Goal: Book appointment/travel/reservation

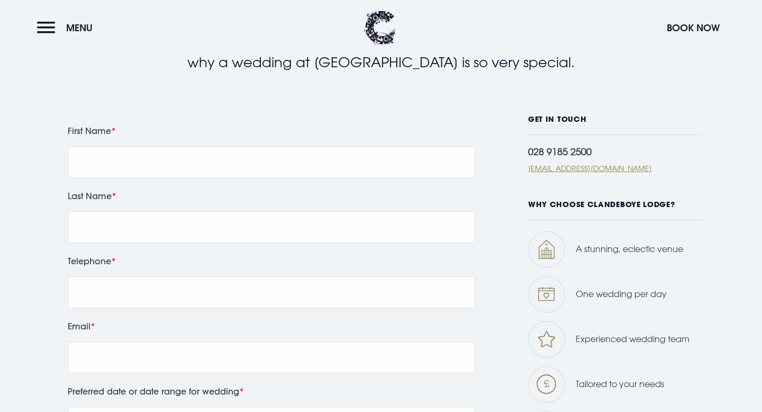
scroll to position [396, 0]
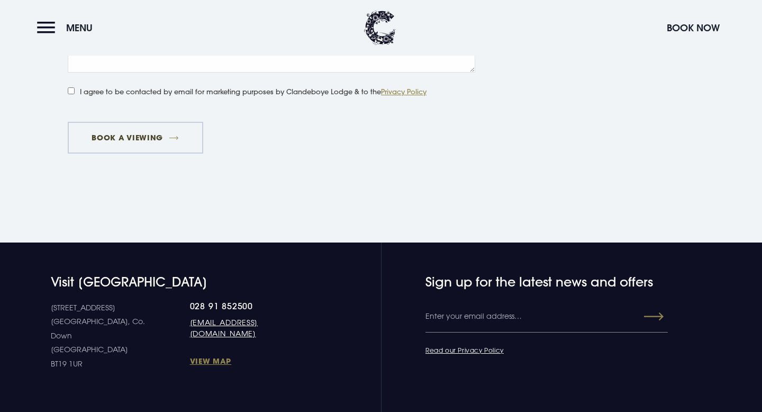
click at [133, 136] on button "Book a viewing" at bounding box center [135, 138] width 135 height 32
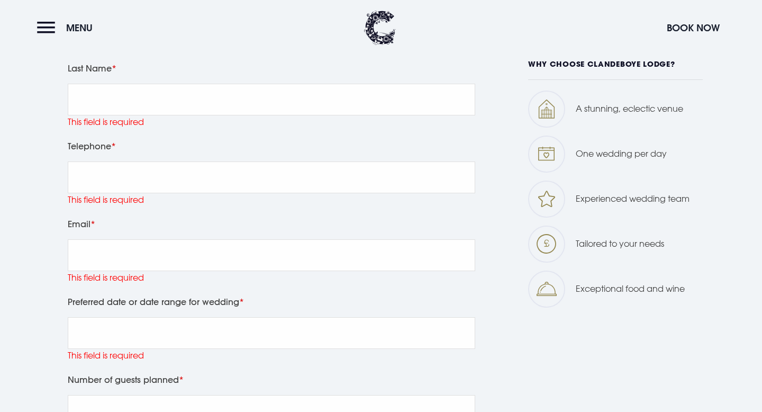
scroll to position [460, 0]
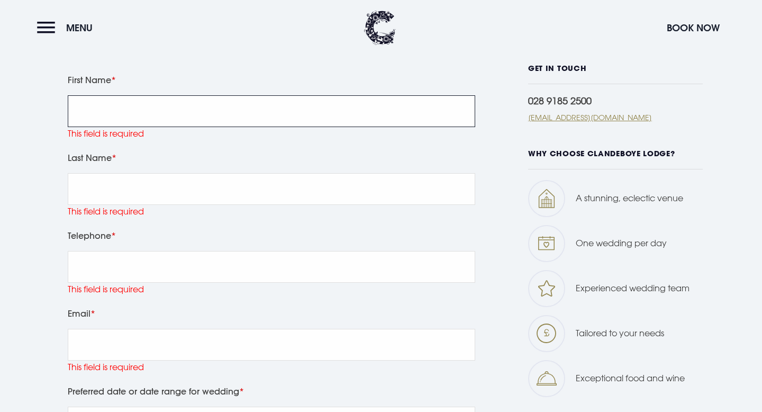
click at [136, 99] on input "First Name" at bounding box center [271, 111] width 407 height 32
type input "[PERSON_NAME]"
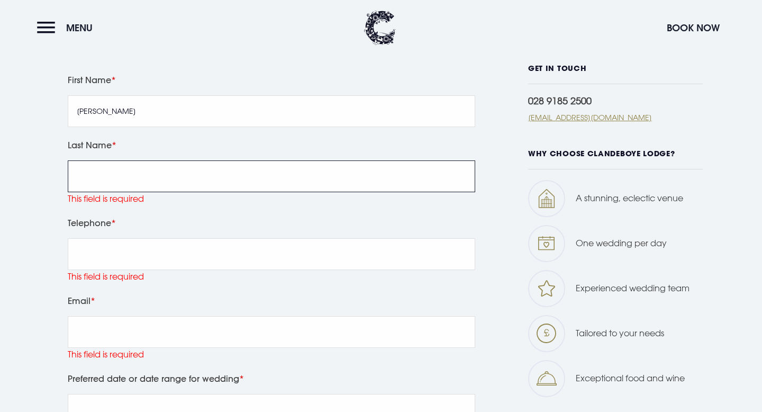
click at [110, 167] on input "Last Name" at bounding box center [271, 176] width 407 height 32
type input "[PERSON_NAME]"
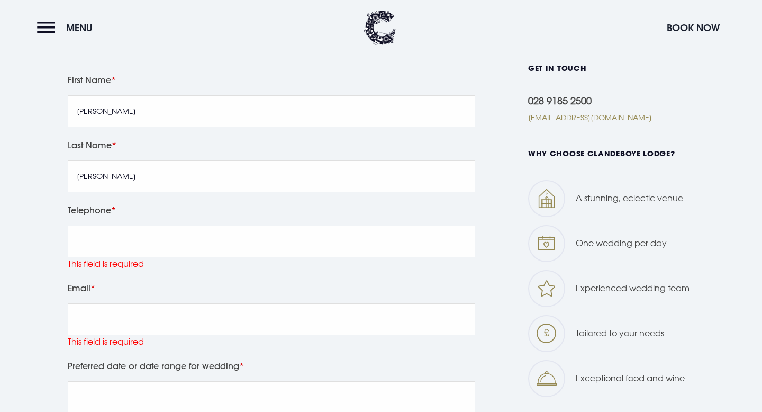
click at [103, 238] on input "Telephone" at bounding box center [271, 241] width 407 height 32
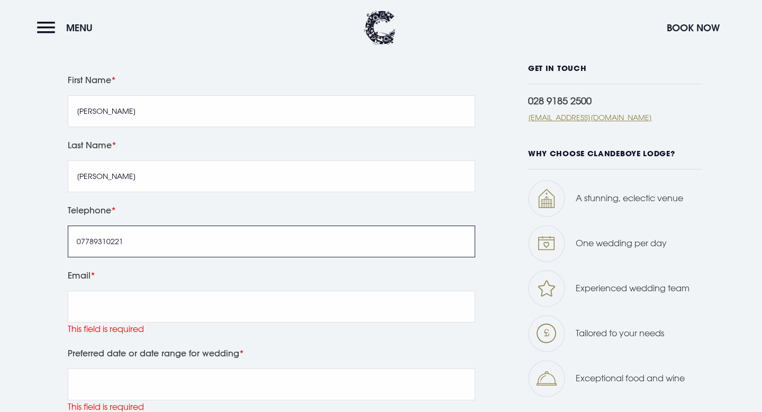
type input "07789310221"
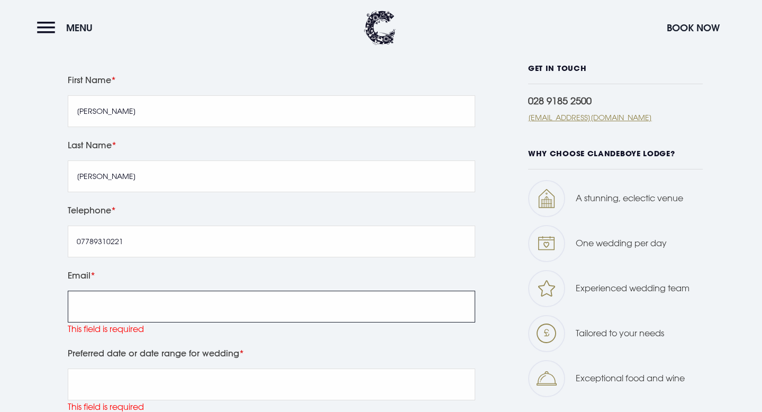
click at [105, 294] on input "Email" at bounding box center [271, 306] width 407 height 32
type input "[EMAIL_ADDRESS][DOMAIN_NAME]"
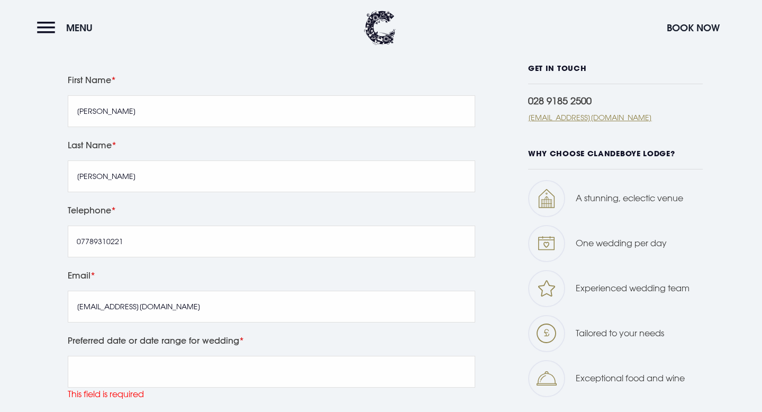
click at [16, 297] on div "Leave this field blank First Name [PERSON_NAME] Last Name [PERSON_NAME] Telepho…" at bounding box center [380, 417] width 749 height 707
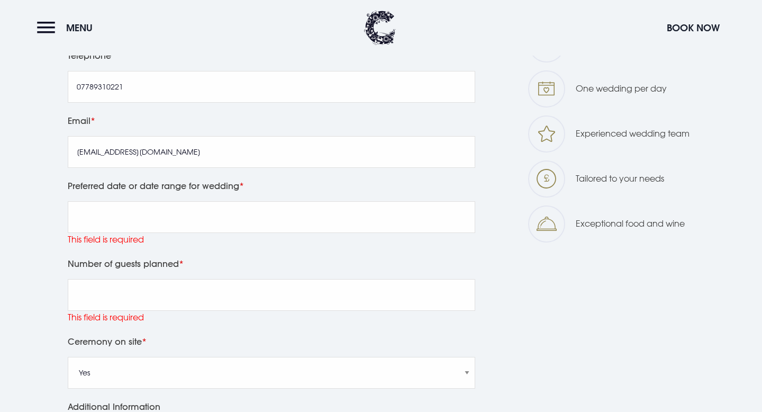
scroll to position [625, 0]
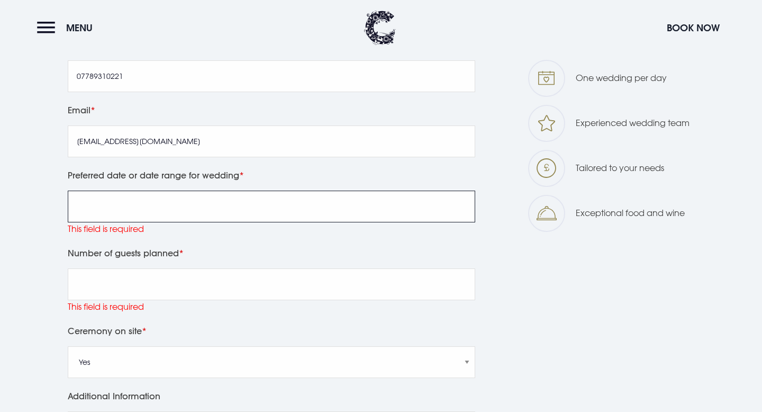
click at [99, 200] on input "Preferred date or date range for wedding" at bounding box center [271, 206] width 407 height 32
click at [107, 202] on input "Preferred date or date range for wedding" at bounding box center [271, 206] width 407 height 32
click at [108, 209] on input "Preferred date or date range for wedding" at bounding box center [271, 206] width 407 height 32
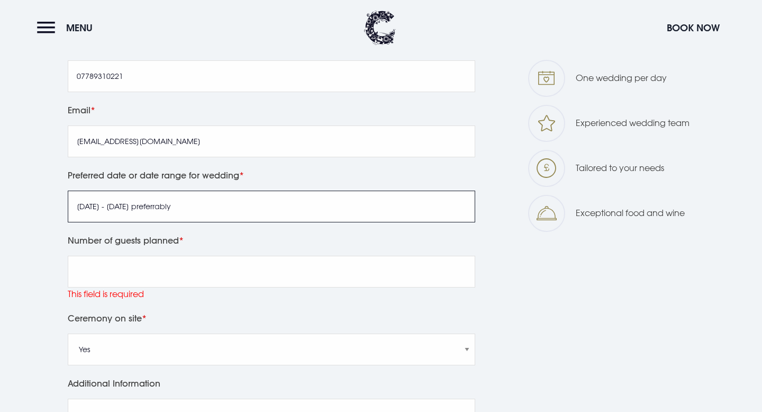
click at [153, 205] on input "[DATE] - [DATE] preferrably" at bounding box center [271, 206] width 407 height 32
click at [193, 204] on input "[DATE] - [DATE] preferably" at bounding box center [271, 206] width 407 height 32
type input "[DATE] - [DATE] preferably a [DATE]"
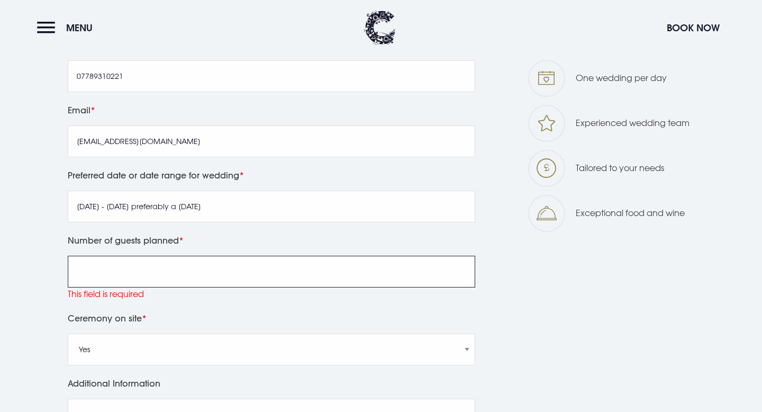
click at [117, 271] on input "Number of guests planned" at bounding box center [271, 272] width 407 height 32
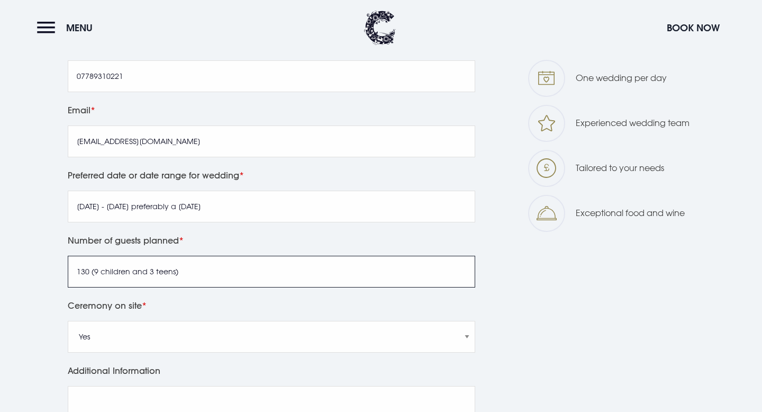
click at [174, 273] on input "130 (9 children and 3 teens)" at bounding box center [271, 272] width 407 height 32
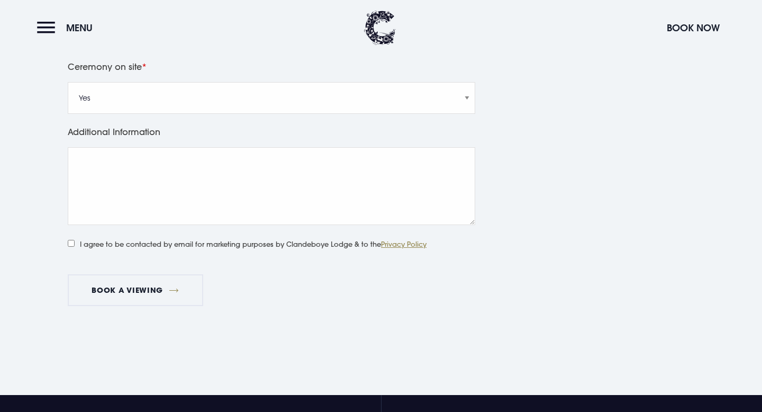
scroll to position [874, 0]
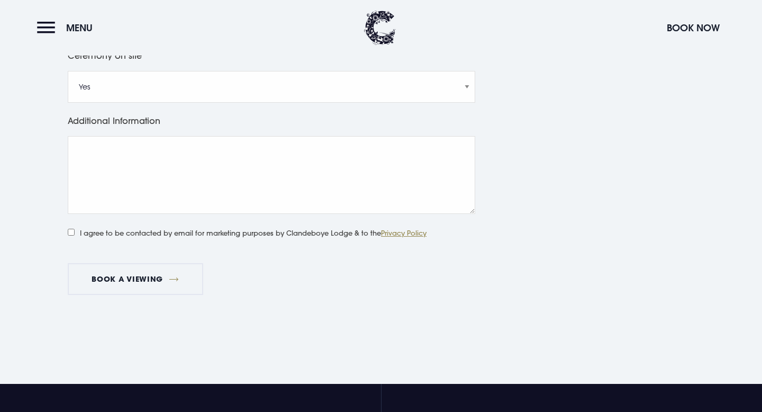
type input "130 (9 children and 3 teens included within this)"
click at [70, 233] on input "I agree to be contacted by email for marketing purposes by Clandeboye Lodge & t…" at bounding box center [71, 232] width 7 height 7
checkbox input "true"
click at [121, 287] on button "Book a viewing" at bounding box center [135, 279] width 135 height 32
